Goal: Transaction & Acquisition: Purchase product/service

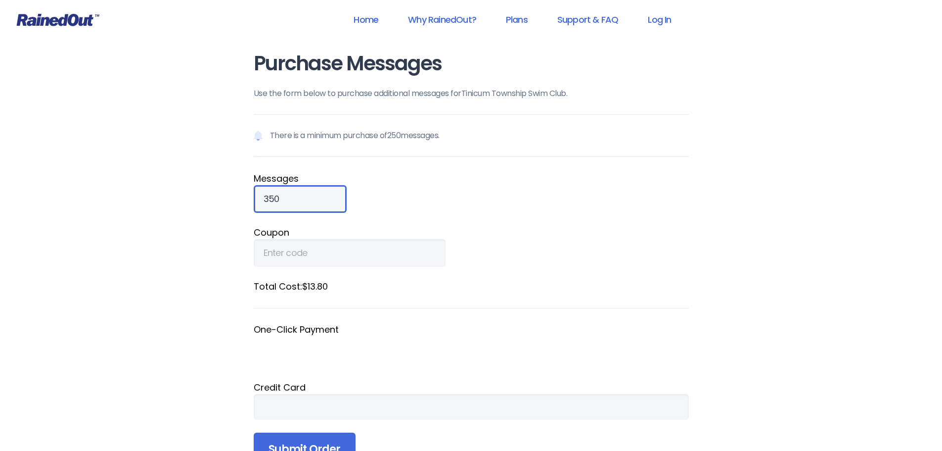
click at [316, 194] on input "350" at bounding box center [300, 199] width 93 height 28
click at [318, 196] on input "442" at bounding box center [300, 199] width 93 height 28
click at [318, 196] on input "502" at bounding box center [300, 199] width 93 height 28
click at [318, 207] on input "502" at bounding box center [300, 199] width 93 height 28
click at [317, 205] on input "502" at bounding box center [300, 199] width 93 height 28
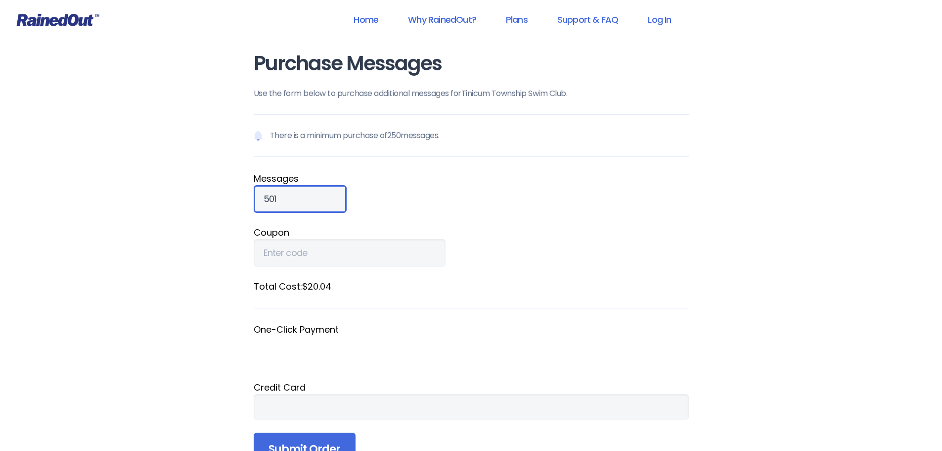
click at [317, 202] on input "501" at bounding box center [300, 199] width 93 height 28
type input "500"
click at [317, 202] on input "500" at bounding box center [300, 199] width 93 height 28
click at [366, 19] on link "Home" at bounding box center [366, 19] width 50 height 22
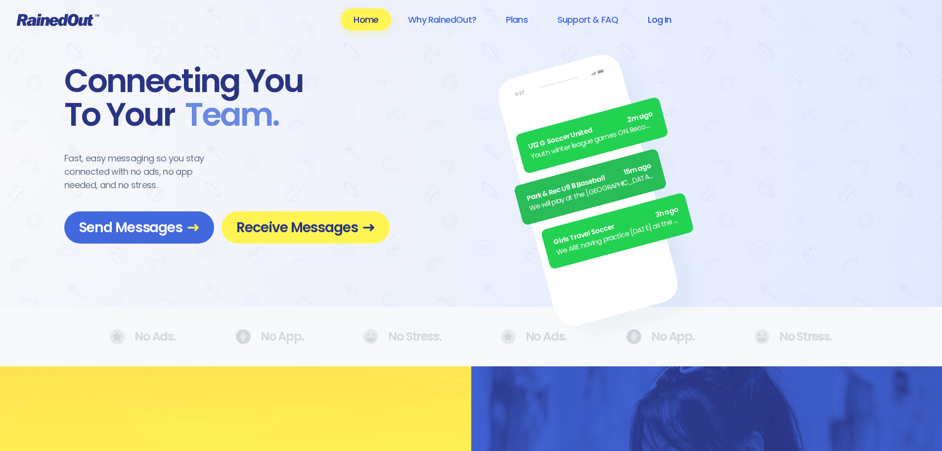
click at [664, 21] on link "Log In" at bounding box center [659, 19] width 49 height 22
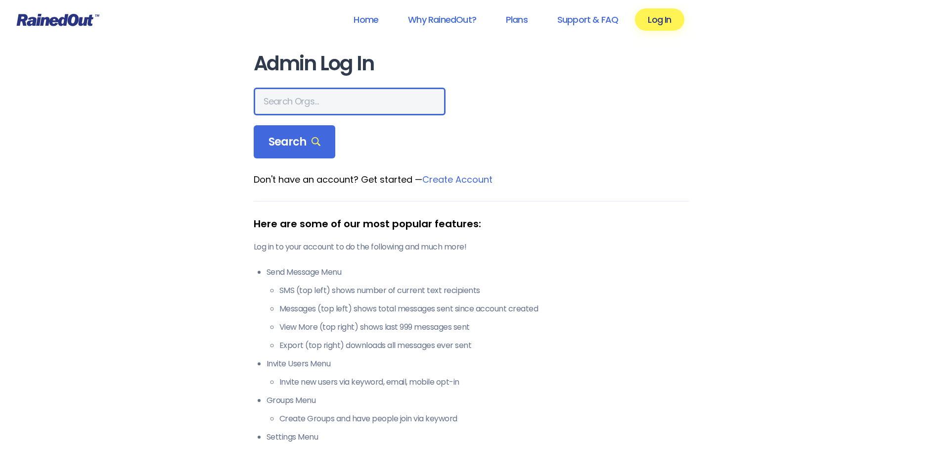
click at [289, 99] on input "text" at bounding box center [350, 102] width 192 height 28
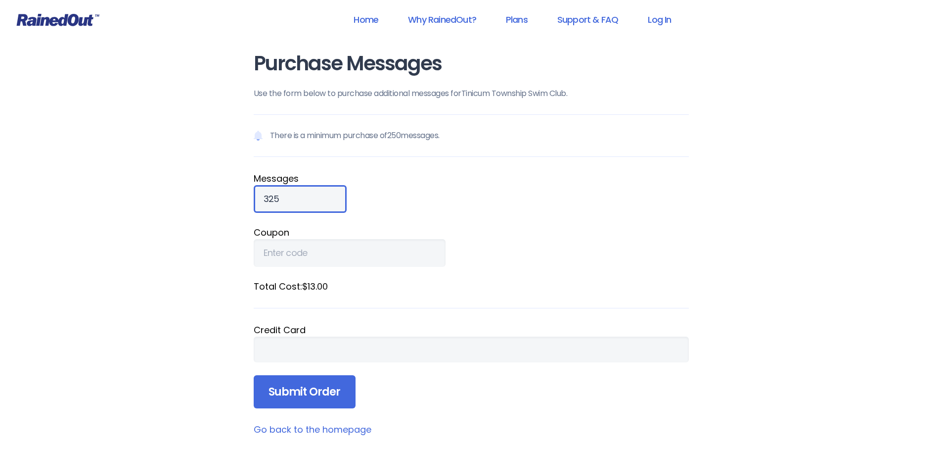
click at [315, 196] on input "325" at bounding box center [300, 199] width 93 height 28
click at [315, 196] on input "326" at bounding box center [300, 199] width 93 height 28
click at [315, 196] on input "327" at bounding box center [300, 199] width 93 height 28
click at [315, 196] on input "328" at bounding box center [300, 199] width 93 height 28
click at [315, 196] on input "329" at bounding box center [300, 199] width 93 height 28
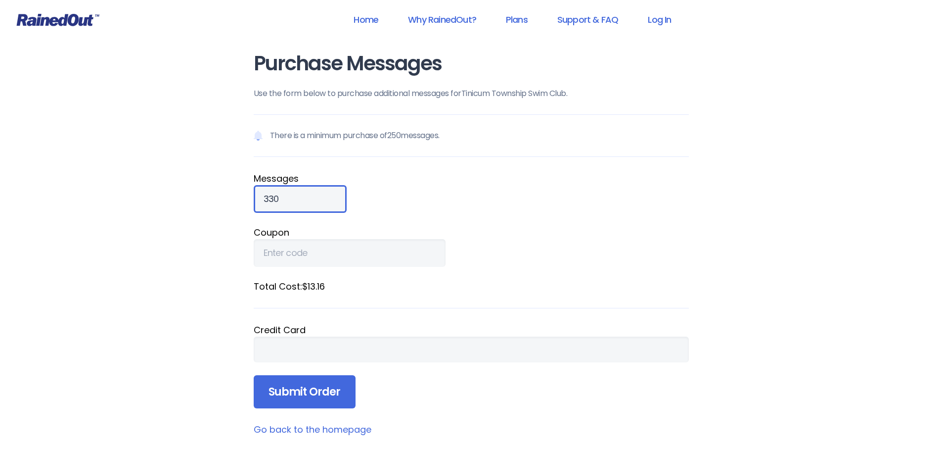
click at [315, 196] on input "330" at bounding box center [300, 199] width 93 height 28
click at [315, 196] on input "331" at bounding box center [300, 199] width 93 height 28
click at [315, 196] on input "332" at bounding box center [300, 199] width 93 height 28
click at [315, 196] on input "344" at bounding box center [300, 199] width 93 height 28
click at [315, 196] on input "355" at bounding box center [300, 199] width 93 height 28
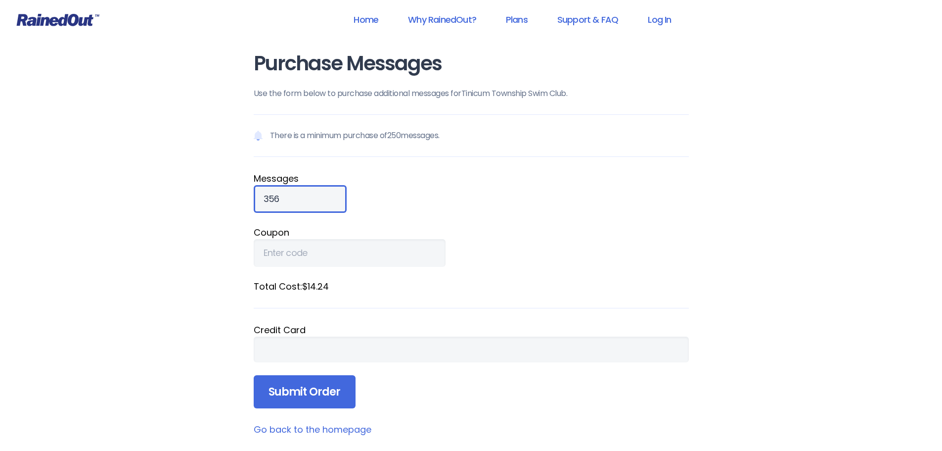
click at [315, 196] on input "356" at bounding box center [300, 199] width 93 height 28
click at [315, 196] on input "357" at bounding box center [300, 199] width 93 height 28
click at [315, 196] on input "376" at bounding box center [300, 199] width 93 height 28
click at [315, 196] on input "397" at bounding box center [300, 199] width 93 height 28
click at [315, 196] on input "411" at bounding box center [300, 199] width 93 height 28
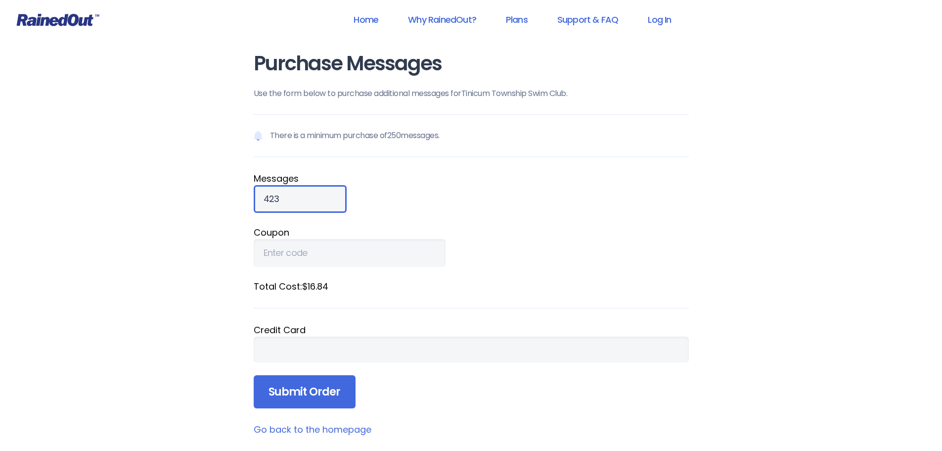
click at [315, 196] on input "423" at bounding box center [300, 199] width 93 height 28
click at [315, 196] on input "434" at bounding box center [300, 199] width 93 height 28
click at [315, 196] on input "448" at bounding box center [300, 199] width 93 height 28
click at [315, 196] on input "456" at bounding box center [300, 199] width 93 height 28
click at [315, 196] on input "466" at bounding box center [300, 199] width 93 height 28
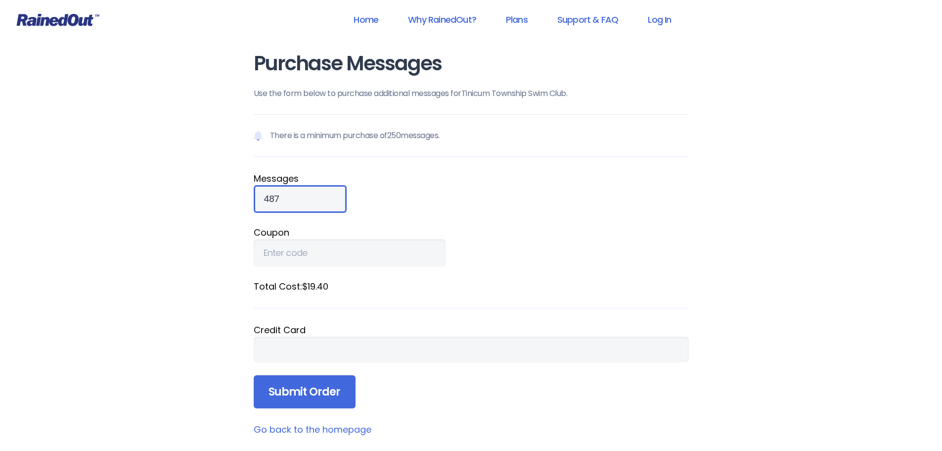
click at [315, 196] on input "487" at bounding box center [300, 199] width 93 height 28
click at [315, 196] on input "494" at bounding box center [300, 199] width 93 height 28
click at [315, 196] on input "495" at bounding box center [300, 199] width 93 height 28
click at [315, 196] on input "496" at bounding box center [300, 199] width 93 height 28
click at [315, 196] on input "497" at bounding box center [300, 199] width 93 height 28
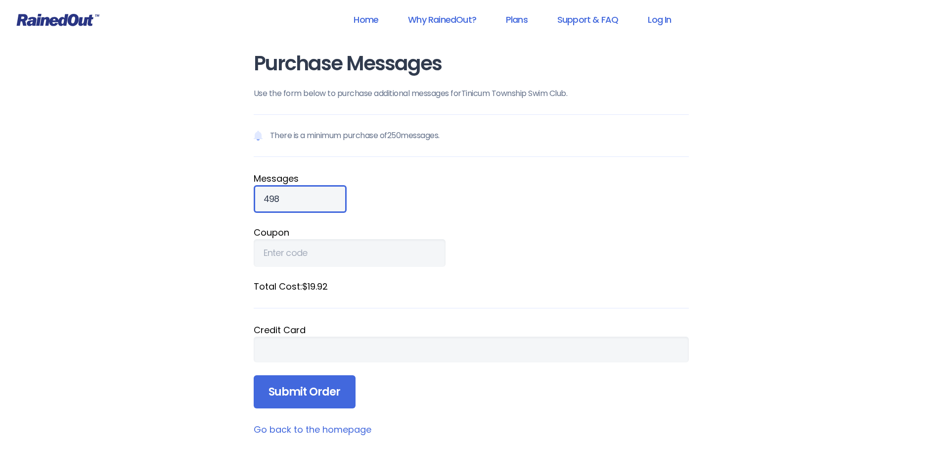
click at [315, 196] on input "498" at bounding box center [300, 199] width 93 height 28
click at [315, 196] on input "499" at bounding box center [300, 199] width 93 height 28
type input "500"
click at [315, 196] on input "500" at bounding box center [300, 199] width 93 height 28
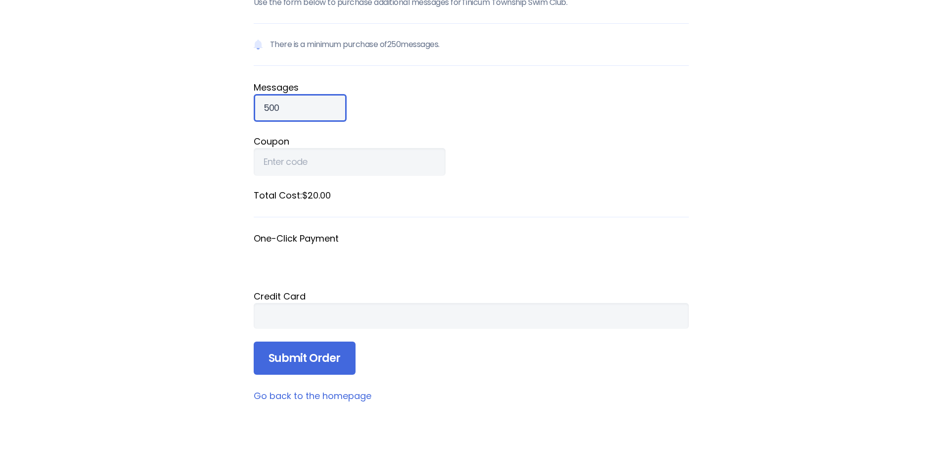
scroll to position [99, 0]
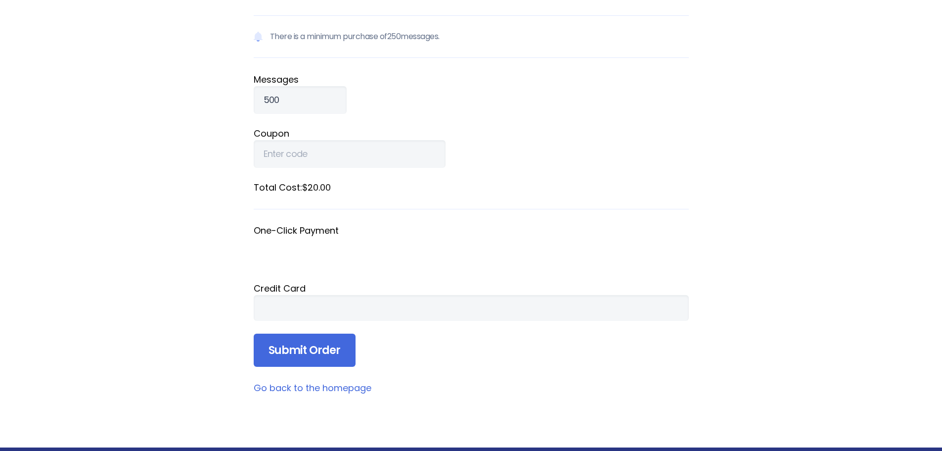
click at [302, 302] on div at bounding box center [471, 308] width 435 height 26
click at [302, 353] on input "Submit Order" at bounding box center [305, 350] width 102 height 34
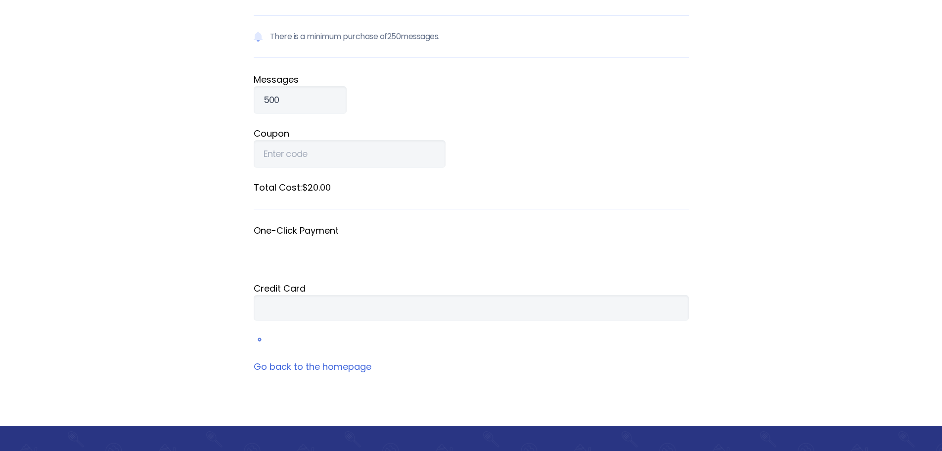
scroll to position [43, 0]
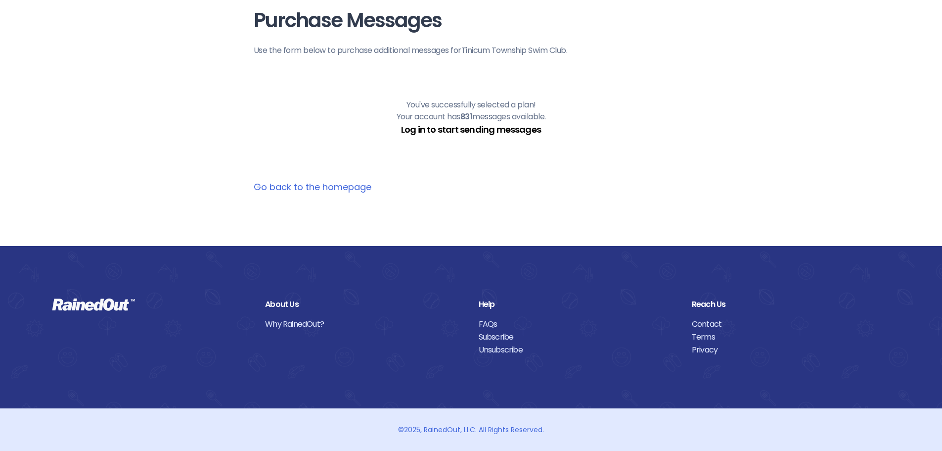
click at [488, 131] on link "Log in to start sending messages" at bounding box center [471, 129] width 140 height 12
